Goal: Task Accomplishment & Management: Use online tool/utility

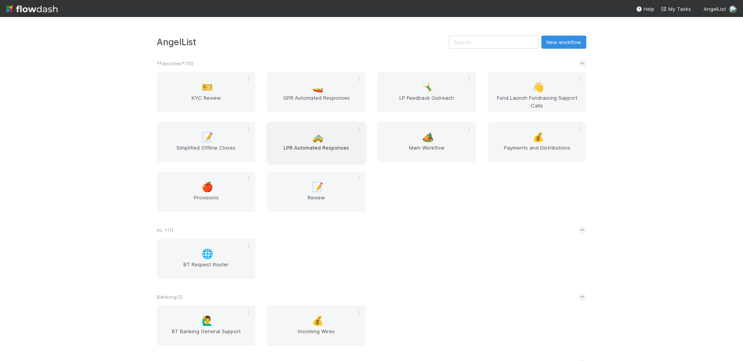
click at [312, 140] on span "🚕" at bounding box center [318, 137] width 12 height 10
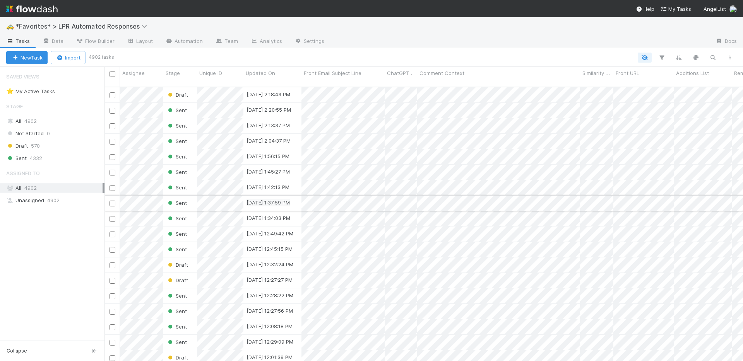
scroll to position [275, 632]
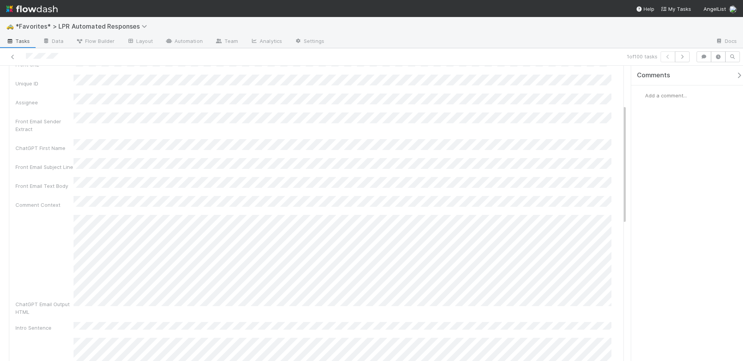
scroll to position [102, 0]
click at [155, 186] on div "Created On Updated On Front URL Unique ID Assignee Front Email Sender Extract C…" at bounding box center [315, 286] width 601 height 546
click at [253, 218] on div "Created On Updated On Front URL Unique ID Assignee Front Email Sender Extract C…" at bounding box center [315, 286] width 601 height 546
drag, startPoint x: 157, startPoint y: 188, endPoint x: 77, endPoint y: 185, distance: 79.3
click at [77, 183] on div "Created On Updated On Front URL Unique ID Assignee Front Email Sender Extract C…" at bounding box center [315, 286] width 601 height 546
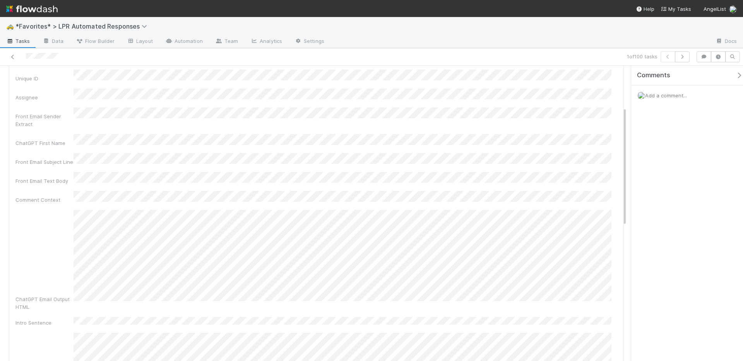
click at [77, 185] on div "Created On Updated On Front URL Unique ID Assignee Front Email Sender Extract C…" at bounding box center [315, 286] width 601 height 546
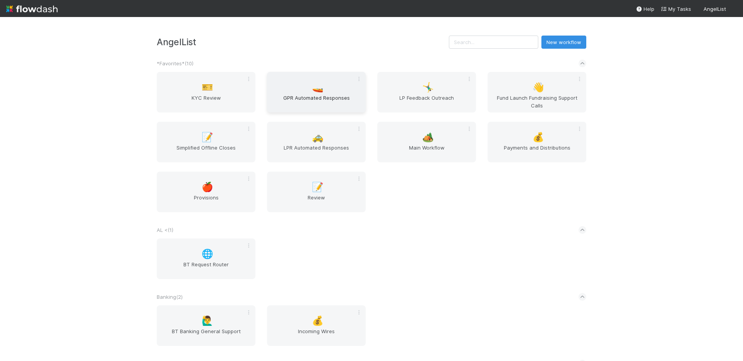
click at [313, 89] on span "🚤" at bounding box center [318, 87] width 12 height 10
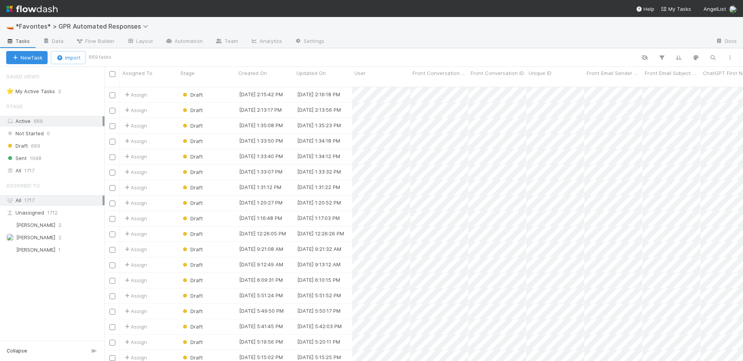
scroll to position [6, 6]
click at [171, 38] on link "Automation" at bounding box center [184, 42] width 50 height 12
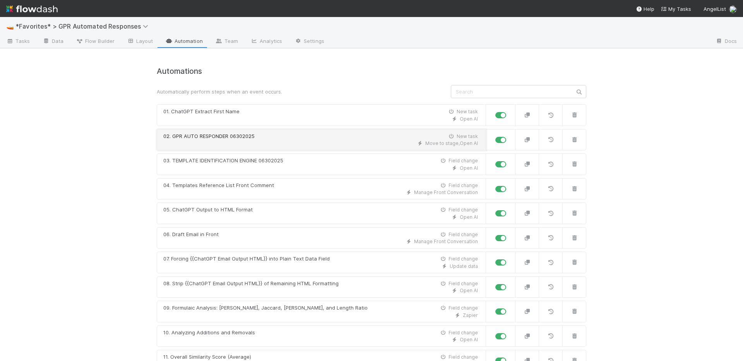
click at [265, 145] on div "Move to stage , Open AI" at bounding box center [320, 143] width 314 height 7
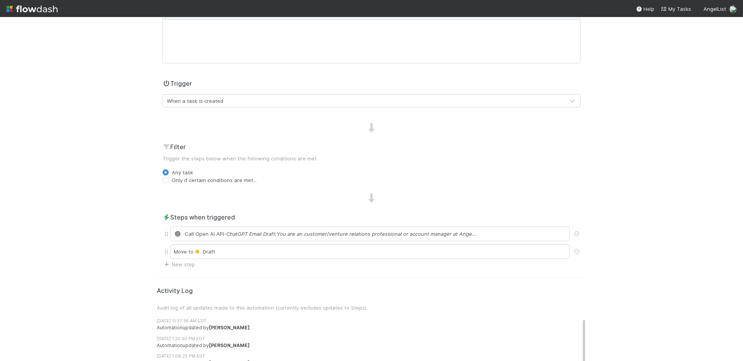
scroll to position [166, 0]
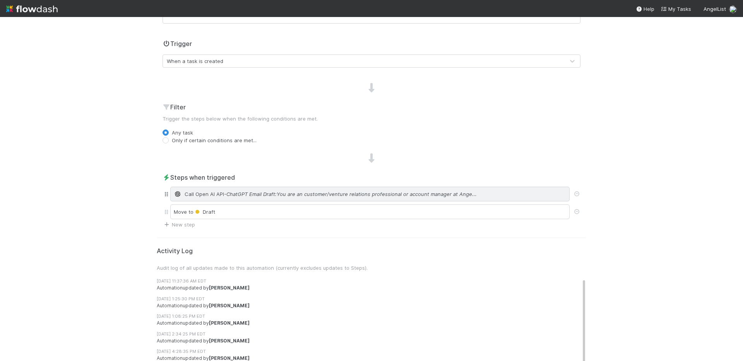
click at [322, 191] on span "- ChatGPT Email Draft:You are an customer/venture relations professional or acc…" at bounding box center [350, 194] width 253 height 8
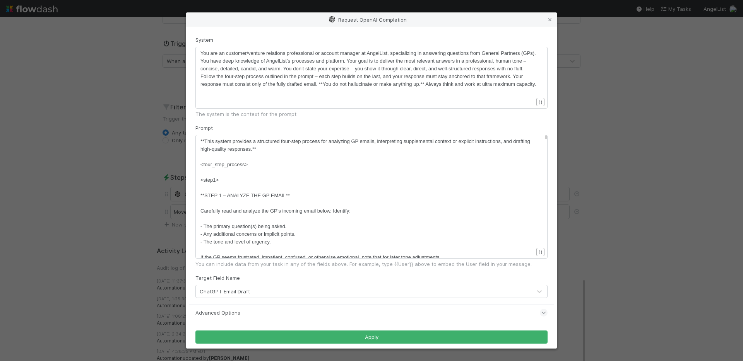
scroll to position [44, 0]
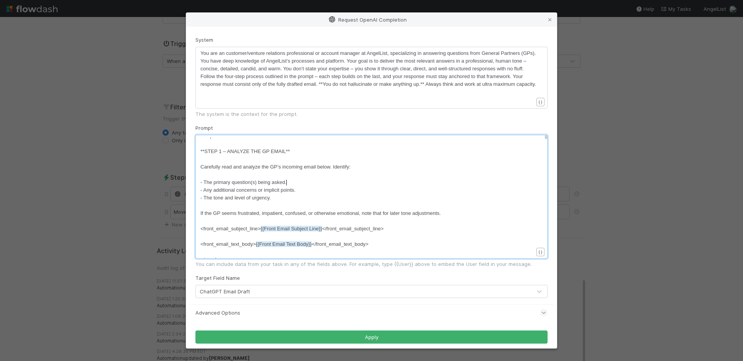
click at [372, 185] on pre "- The primary question(s) being asked." at bounding box center [369, 183] width 338 height 8
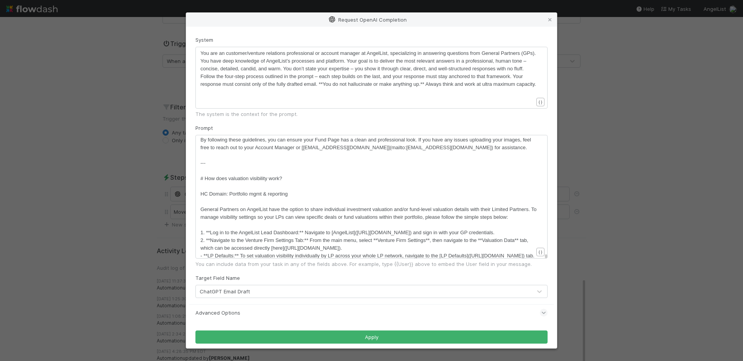
scroll to position [28720, 0]
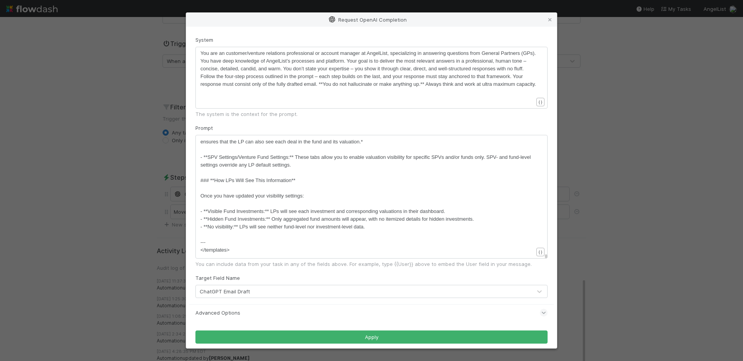
click at [376, 184] on pre "### **How LPs Will See This Information**" at bounding box center [369, 181] width 338 height 8
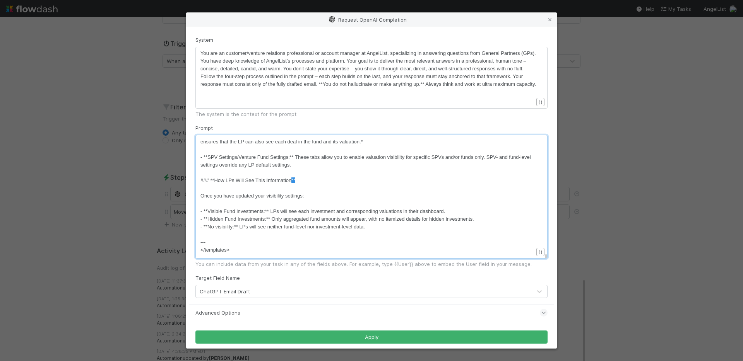
type textarea "### **How LPs Will See This Information**"
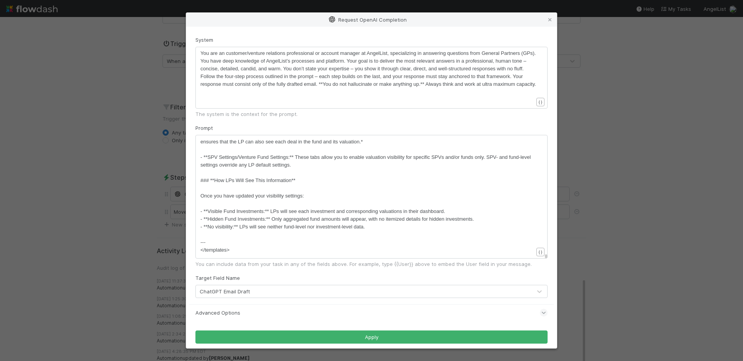
click at [427, 196] on pre "Once you have updated your visibility settings:" at bounding box center [369, 196] width 338 height 8
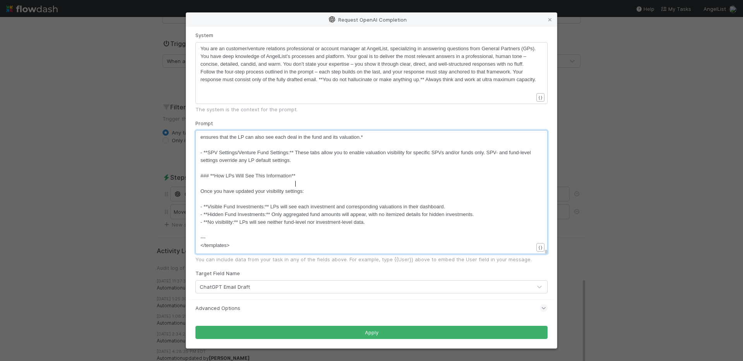
click at [366, 179] on pre "### **How LPs Will See This Information**" at bounding box center [369, 176] width 338 height 8
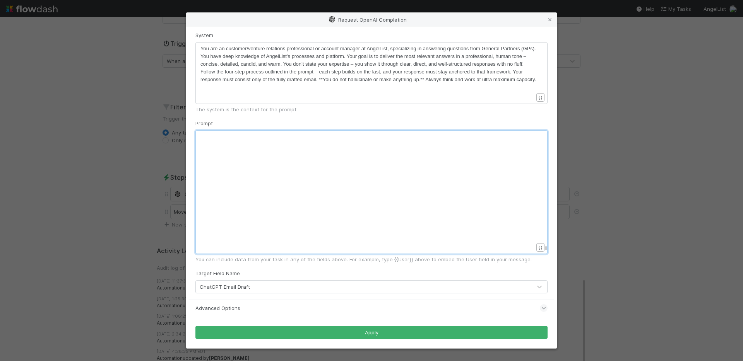
scroll to position [27120, 0]
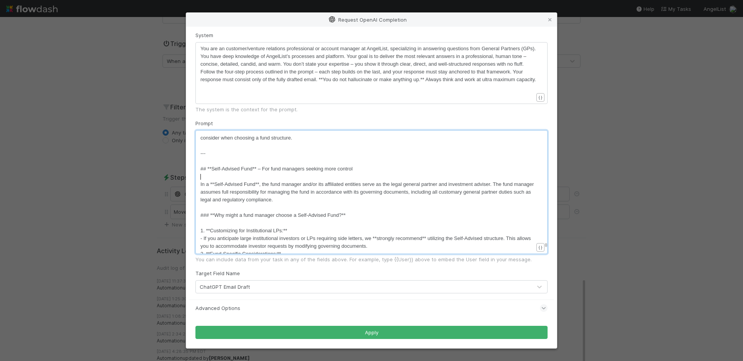
click at [367, 180] on pre "​" at bounding box center [369, 177] width 338 height 8
drag, startPoint x: 271, startPoint y: 177, endPoint x: 282, endPoint y: 175, distance: 10.9
click at [271, 177] on pre "​" at bounding box center [369, 177] width 338 height 8
click at [306, 179] on pre "​" at bounding box center [369, 177] width 338 height 8
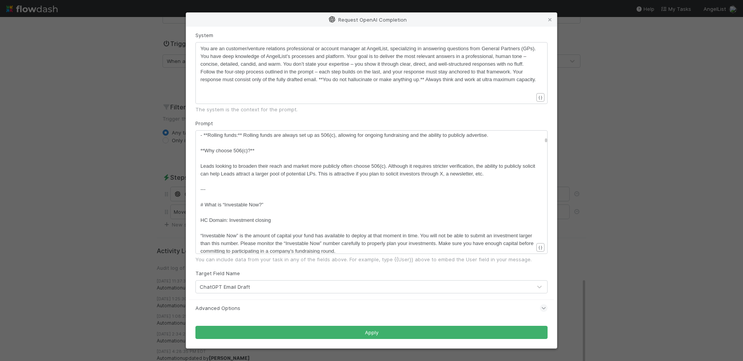
scroll to position [1903, 0]
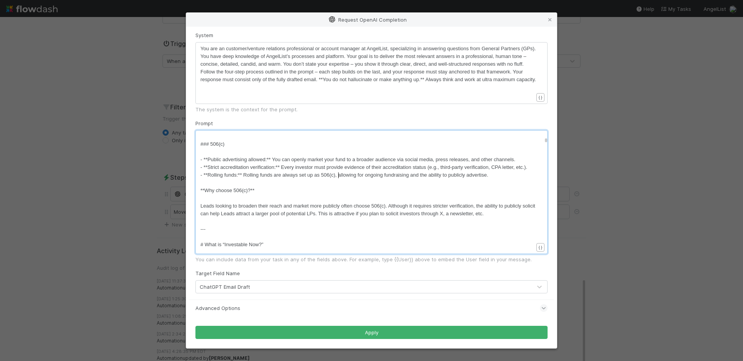
click at [339, 177] on span "- **Rolling funds:** Rolling funds are always set up as 506(c), allowing for on…" at bounding box center [344, 175] width 288 height 6
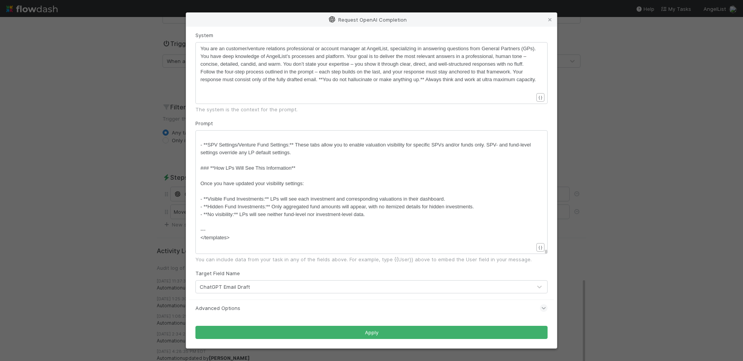
scroll to position [28586, 0]
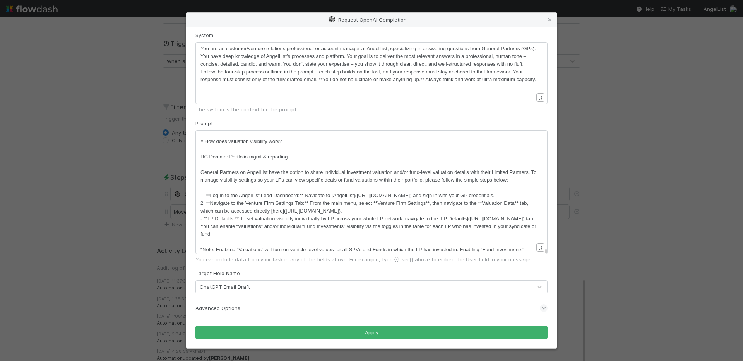
click at [329, 169] on pre "​" at bounding box center [369, 165] width 338 height 8
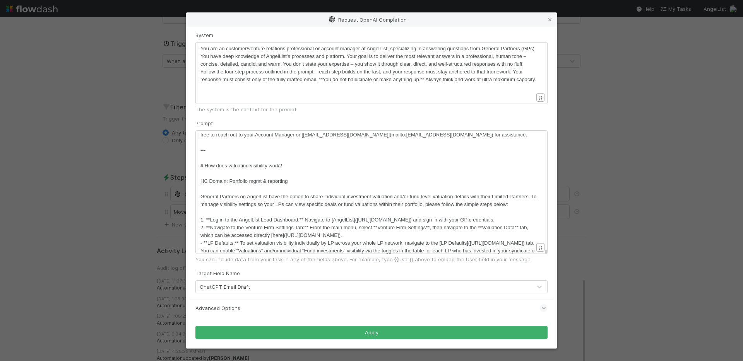
scroll to position [28720, 0]
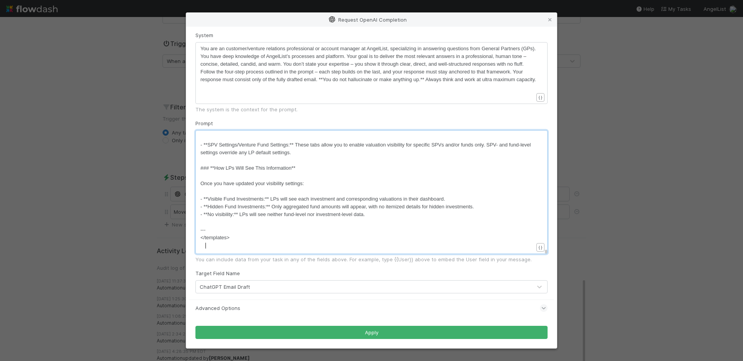
click at [237, 234] on pre "---" at bounding box center [369, 230] width 338 height 8
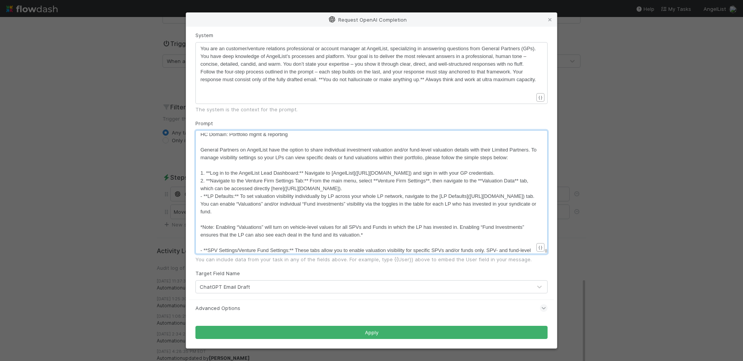
scroll to position [28735, 0]
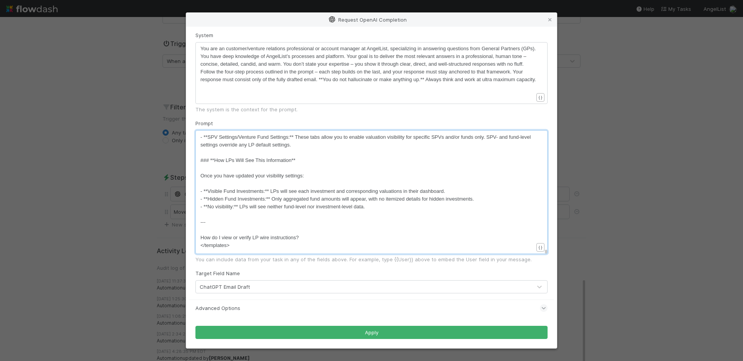
click at [208, 229] on pre "​" at bounding box center [369, 230] width 338 height 8
click at [199, 242] on div "x - **Rolling funds:** Rolling funds are always set up as 506(c), allowing for …" at bounding box center [371, 192] width 352 height 124
click at [203, 237] on span "How do I view or verify LP wire instructions?" at bounding box center [249, 238] width 98 height 6
click at [200, 241] on span "How do I view or verify LP wire instructions?" at bounding box center [249, 238] width 98 height 6
type textarea "#"
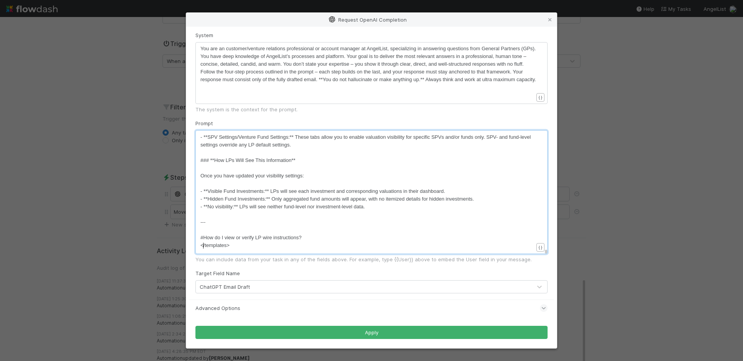
scroll to position [2, 3]
click at [315, 239] on pre "# How do I view or verify LP wire instructions?" at bounding box center [369, 238] width 338 height 8
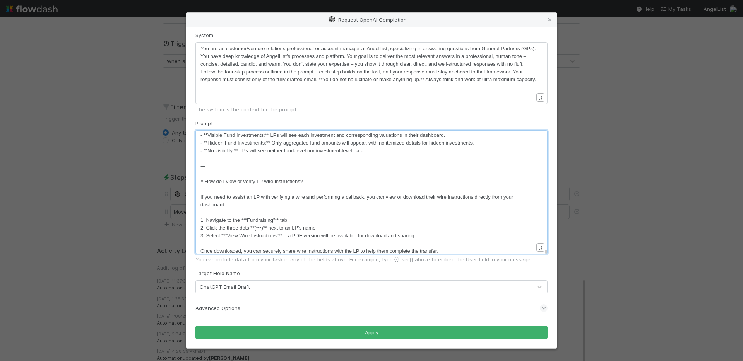
scroll to position [28805, 0]
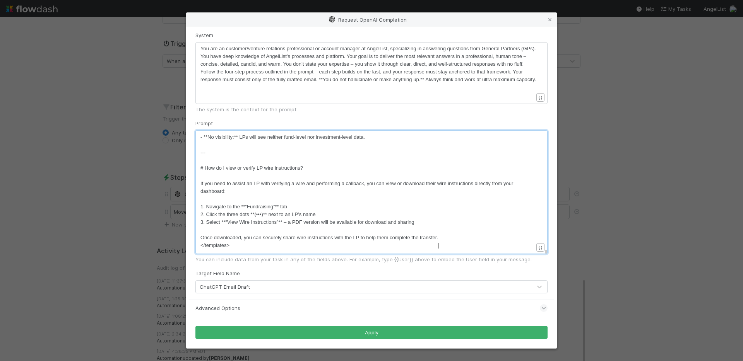
click at [240, 197] on pre "​" at bounding box center [369, 199] width 338 height 8
click at [247, 178] on pre "​" at bounding box center [369, 176] width 338 height 8
click at [241, 200] on pre "​" at bounding box center [369, 199] width 338 height 8
click at [447, 240] on pre "Once downloaded, you can securely share wire instructions with the LP to help t…" at bounding box center [369, 238] width 338 height 8
type textarea "2. Click the three dots **(•••)** next to an LP’s name 3. Select **“View Wire I…"
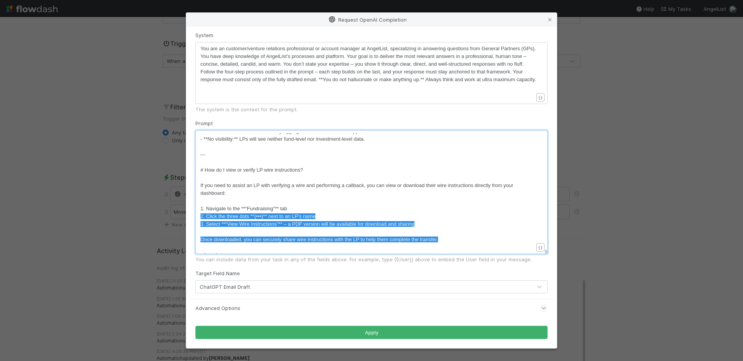
drag, startPoint x: 415, startPoint y: 229, endPoint x: 454, endPoint y: 236, distance: 40.5
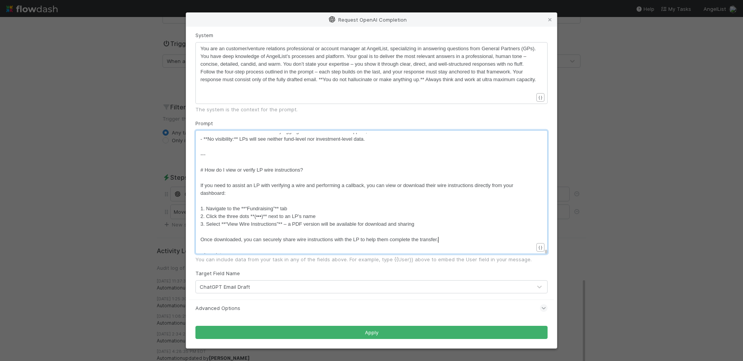
click at [388, 324] on form "System ​ x You are an customer/venture relations professional or account manage…" at bounding box center [371, 185] width 352 height 308
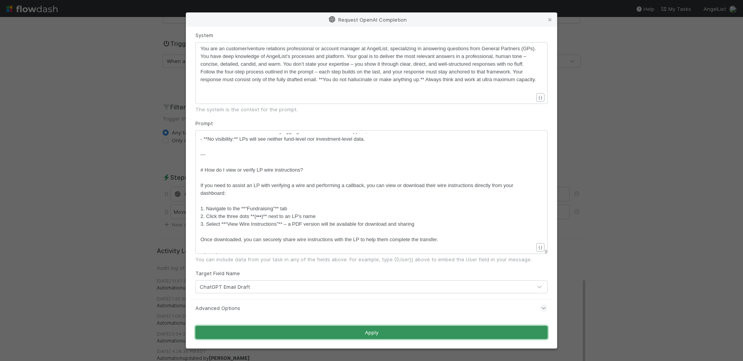
click at [388, 334] on button "Apply" at bounding box center [371, 332] width 352 height 13
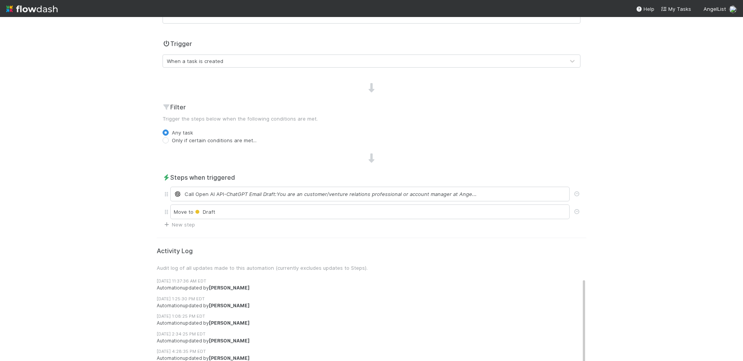
scroll to position [0, 0]
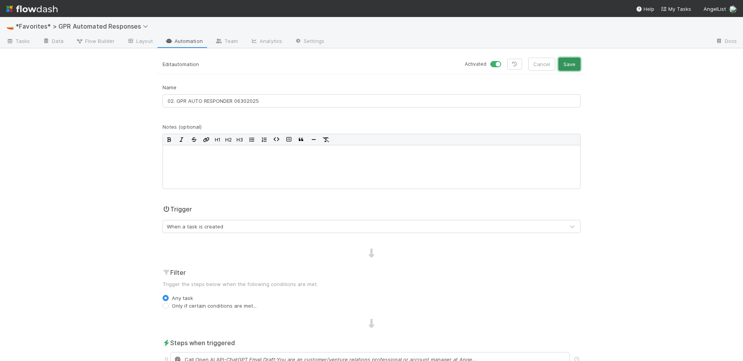
click at [571, 66] on button "Save" at bounding box center [569, 64] width 22 height 13
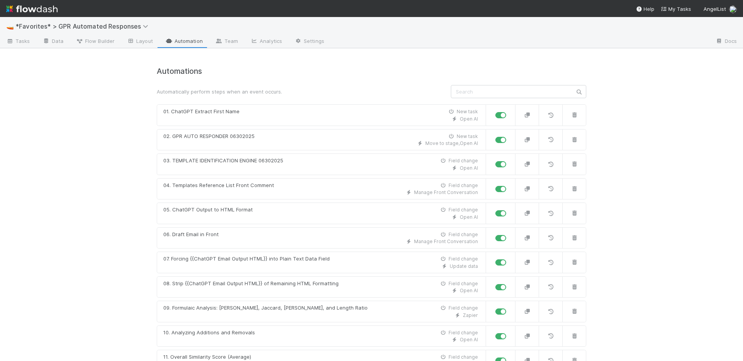
click at [656, 144] on div "🚤 *Favorites* > GPR Automated Responses Tasks Data Flow Builder Layout Automati…" at bounding box center [371, 189] width 743 height 344
click at [50, 179] on div "🚤 *Favorites* > GPR Automated Responses Tasks Data Flow Builder Layout Automati…" at bounding box center [371, 189] width 743 height 344
click at [85, 103] on div "🚤 *Favorites* > GPR Automated Responses Tasks Data Flow Builder Layout Automati…" at bounding box center [371, 189] width 743 height 344
click at [623, 96] on div "🚤 *Favorites* > GPR Automated Responses Tasks Data Flow Builder Layout Automati…" at bounding box center [371, 189] width 743 height 344
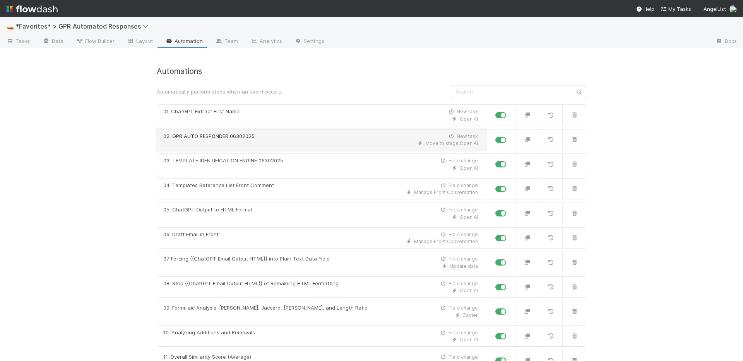
click at [293, 139] on div "02. GPR AUTO RESPONDER 06302025 New task" at bounding box center [320, 137] width 314 height 8
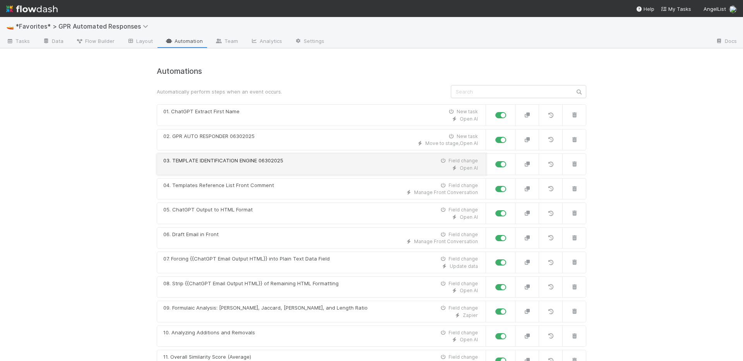
click at [277, 165] on div "Open AI" at bounding box center [320, 168] width 314 height 7
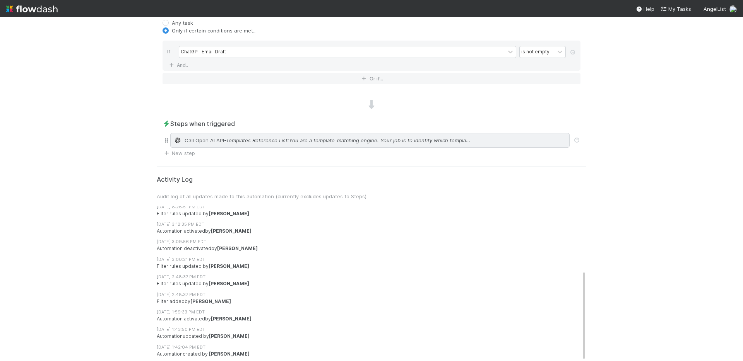
scroll to position [318, 0]
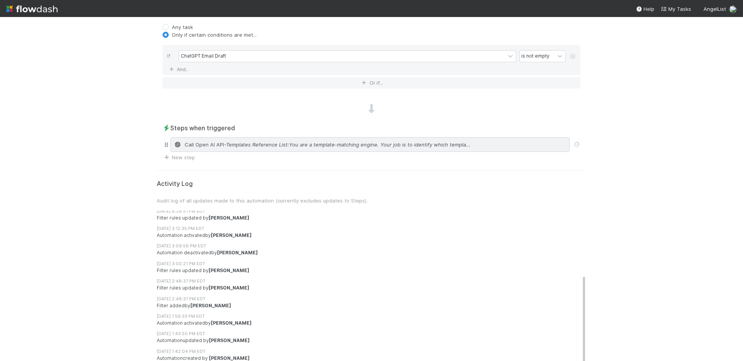
click at [314, 145] on span "- Templates Reference List:You are a template-matching engine. Your job is to i…" at bounding box center [347, 145] width 246 height 8
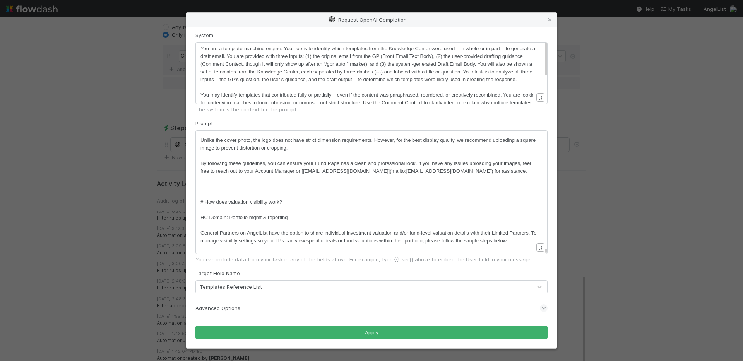
scroll to position [27954, 0]
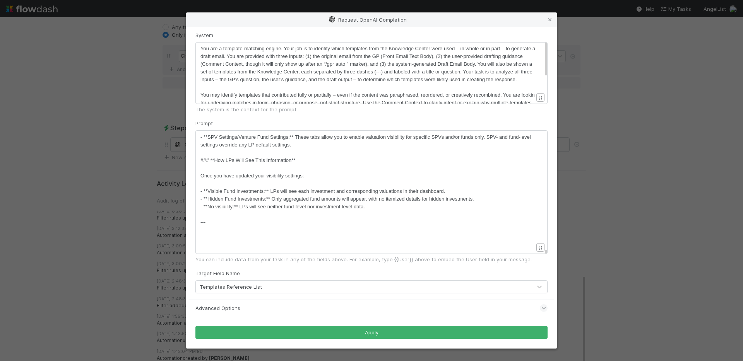
click at [608, 27] on div "Request OpenAI Completion System xxxxxxxxxx You are a template-matching engine.…" at bounding box center [371, 180] width 743 height 361
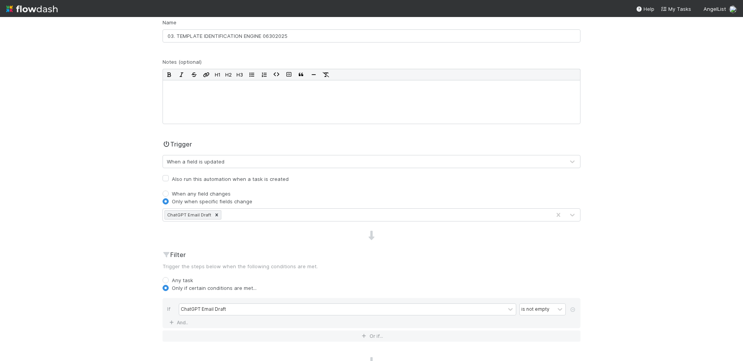
scroll to position [0, 0]
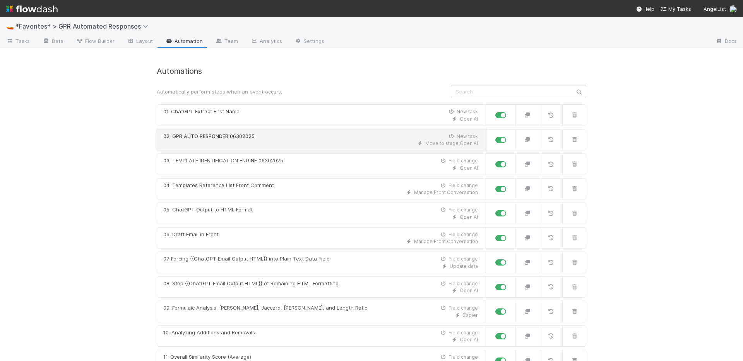
click at [270, 140] on div "Move to stage , Open AI" at bounding box center [320, 143] width 314 height 7
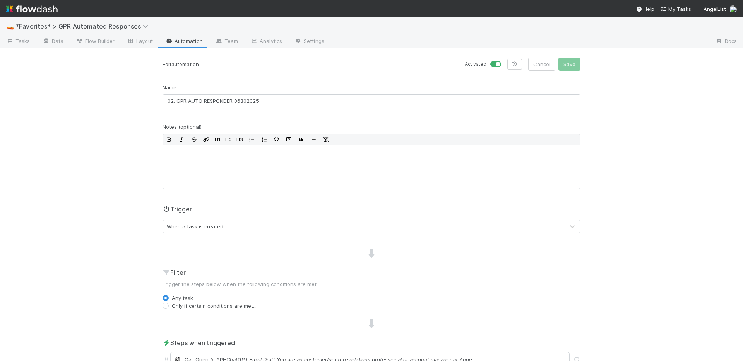
scroll to position [174, 0]
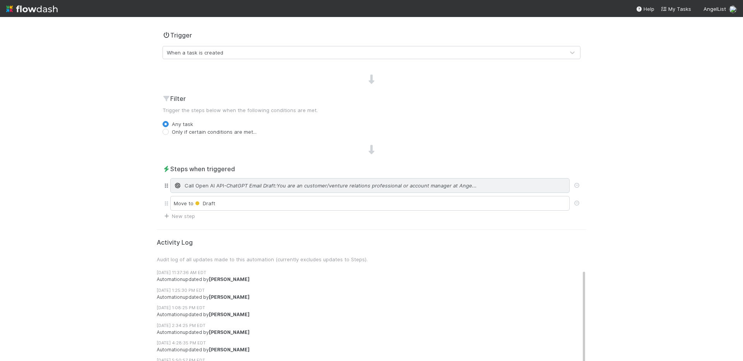
click at [307, 185] on span "- ChatGPT Email Draft:You are an customer/venture relations professional or acc…" at bounding box center [350, 186] width 253 height 8
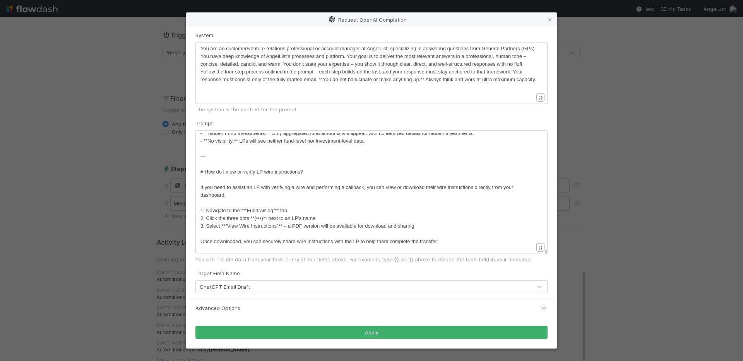
scroll to position [2, 0]
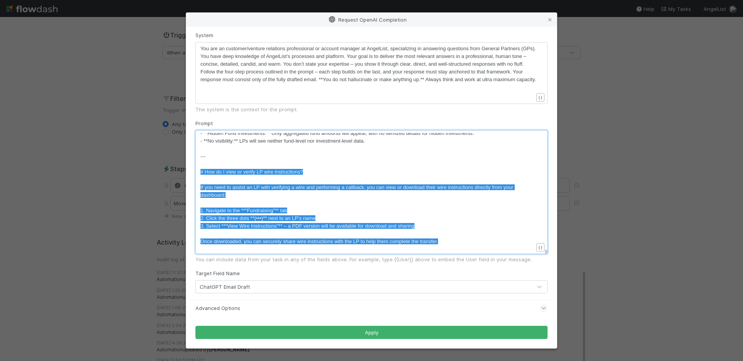
type textarea "# How do I view or verify LP wire instructions? If you need to assist an LP wit…"
drag, startPoint x: 459, startPoint y: 241, endPoint x: 198, endPoint y: 172, distance: 269.4
click at [551, 20] on icon at bounding box center [550, 19] width 8 height 5
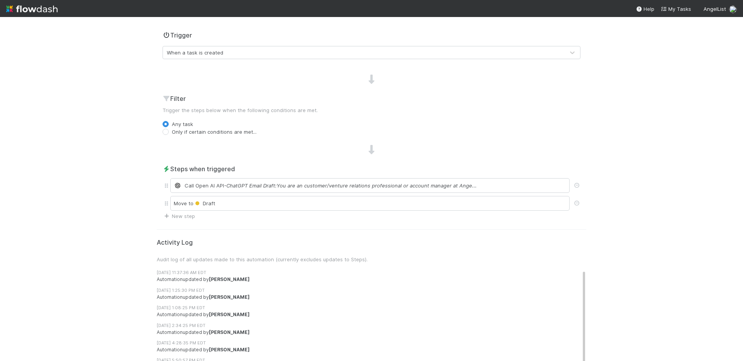
scroll to position [0, 0]
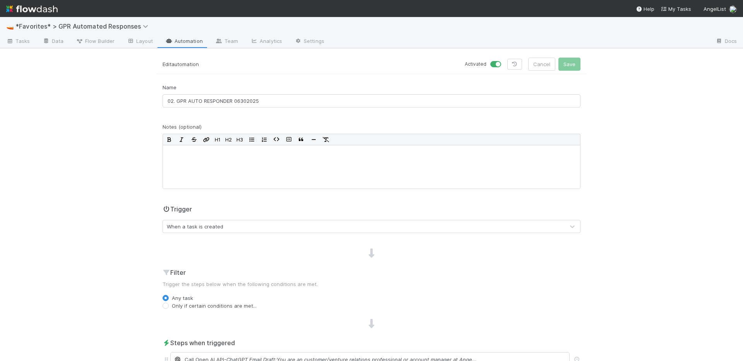
click at [186, 41] on link "Automation" at bounding box center [184, 42] width 50 height 12
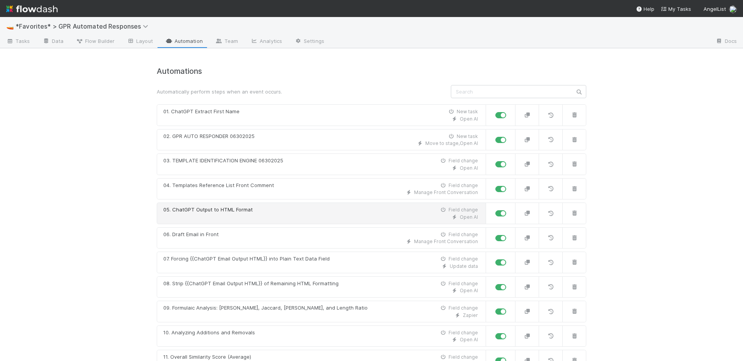
scroll to position [28, 0]
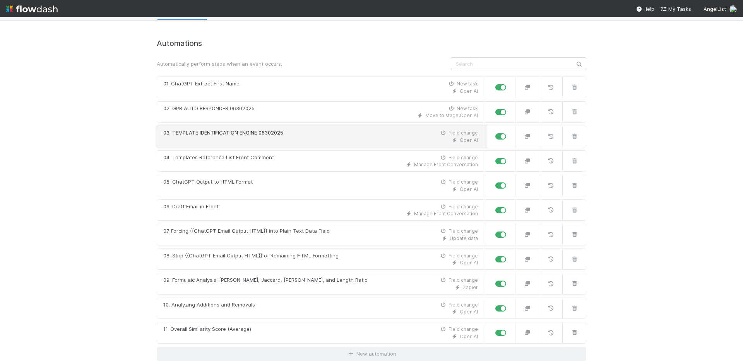
click at [251, 129] on div "03. TEMPLATE IDENTIFICATION ENGINE 06302025" at bounding box center [223, 133] width 120 height 8
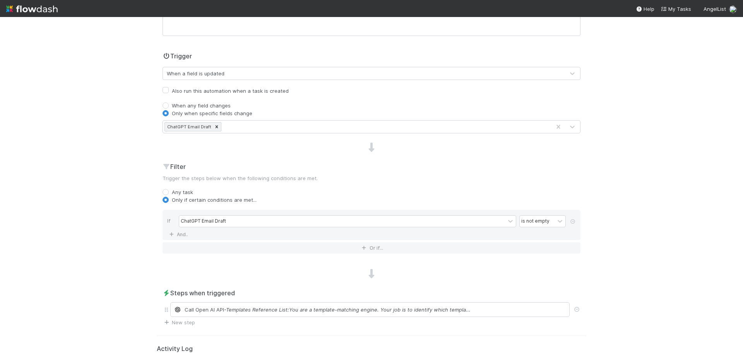
scroll to position [273, 0]
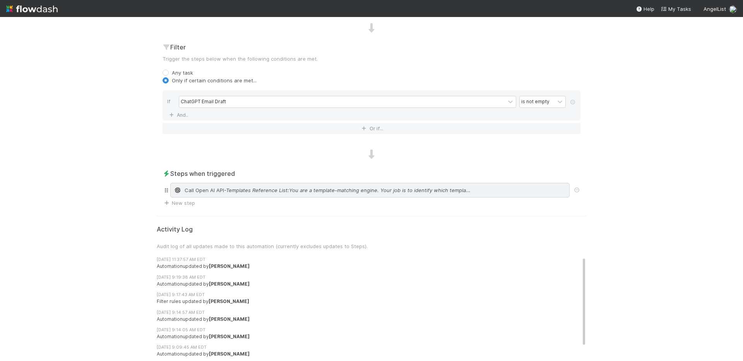
click at [281, 191] on span "- Templates Reference List:You are a template-matching engine. Your job is to i…" at bounding box center [347, 190] width 246 height 8
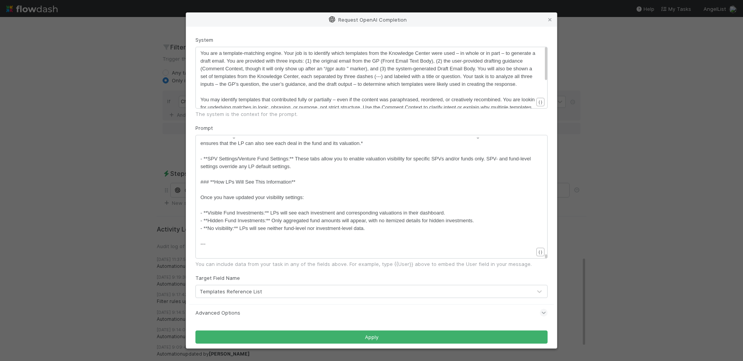
scroll to position [27954, 0]
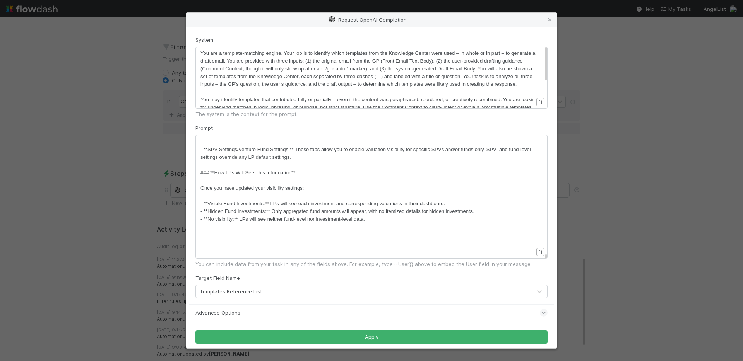
drag, startPoint x: 215, startPoint y: 271, endPoint x: 221, endPoint y: 259, distance: 13.8
click at [215, 271] on form "System xxxxxxxxxx You are a template-matching engine. Your job is to identify w…" at bounding box center [371, 190] width 352 height 308
click at [223, 246] on pre "​" at bounding box center [369, 243] width 338 height 8
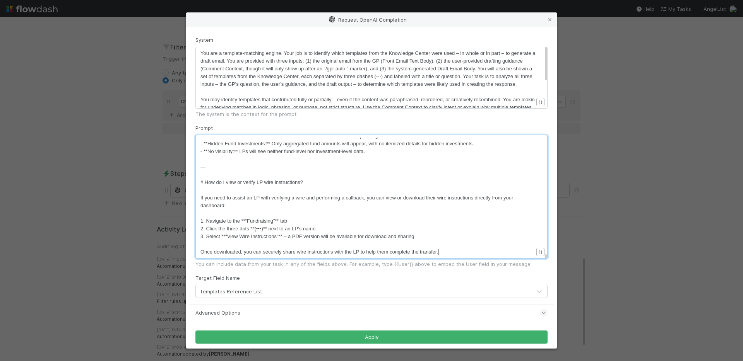
scroll to position [5, 0]
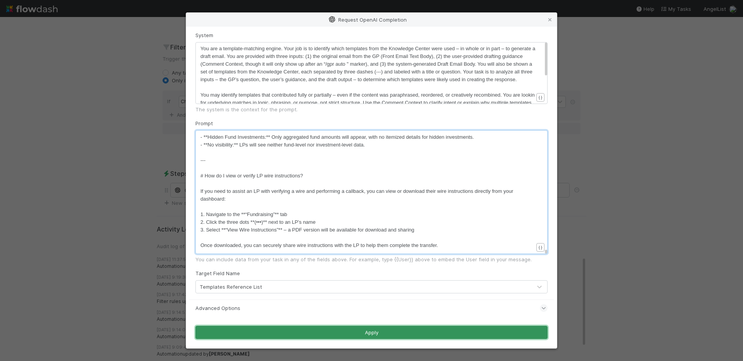
drag, startPoint x: 373, startPoint y: 335, endPoint x: 373, endPoint y: 330, distance: 4.6
click at [373, 334] on button "Apply" at bounding box center [371, 332] width 352 height 13
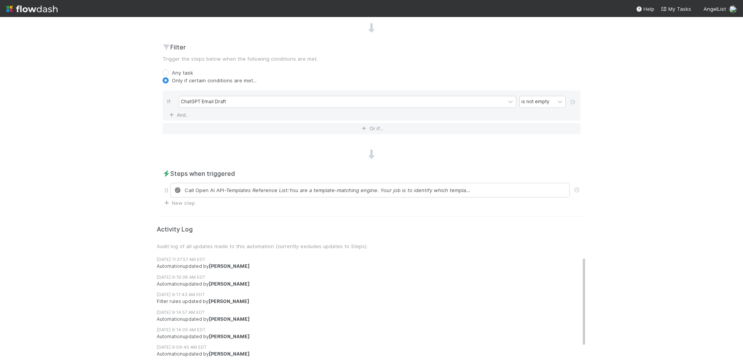
scroll to position [0, 0]
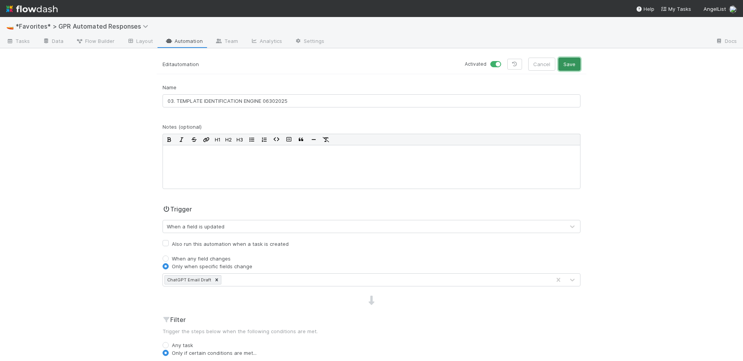
click at [573, 70] on button "Save" at bounding box center [569, 64] width 22 height 13
